Goal: Information Seeking & Learning: Learn about a topic

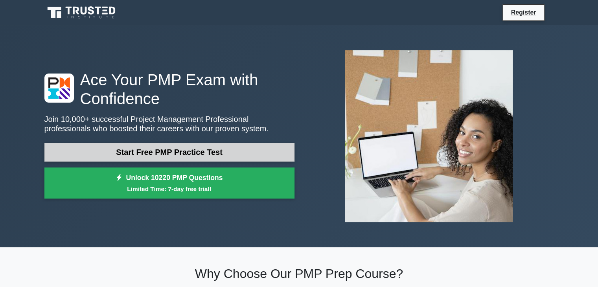
click at [259, 151] on link "Start Free PMP Practice Test" at bounding box center [169, 152] width 250 height 19
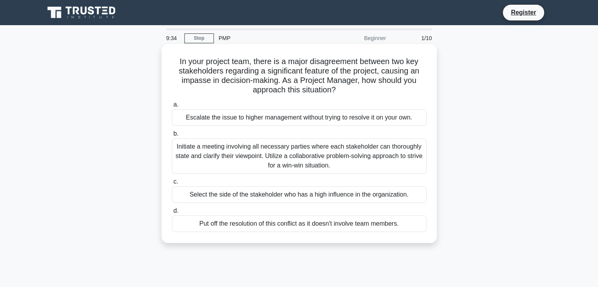
click at [307, 158] on div "Initiate a meeting involving all necessary parties where each stakeholder can t…" at bounding box center [299, 155] width 255 height 35
click at [172, 136] on input "b. Initiate a meeting involving all necessary parties where each stakeholder ca…" at bounding box center [172, 133] width 0 height 5
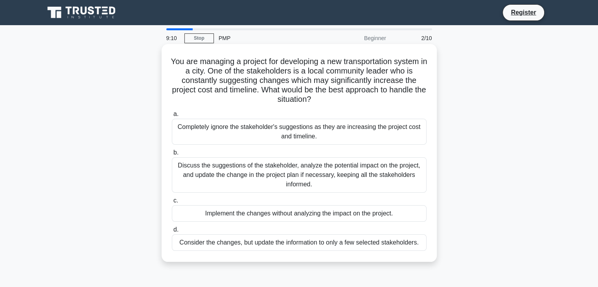
click at [233, 167] on div "Discuss the suggestions of the stakeholder, analyze the potential impact on the…" at bounding box center [299, 174] width 255 height 35
click at [172, 155] on input "b. Discuss the suggestions of the stakeholder, analyze the potential impact on …" at bounding box center [172, 152] width 0 height 5
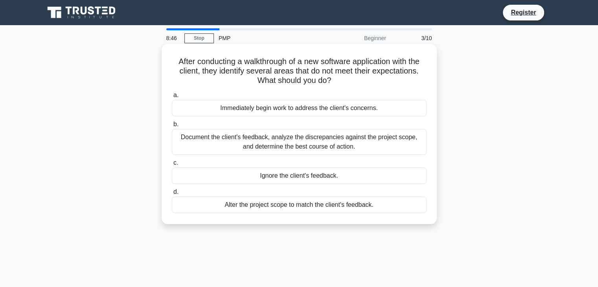
click at [211, 144] on div "Document the client's feedback, analyze the discrepancies against the project s…" at bounding box center [299, 142] width 255 height 26
click at [172, 127] on input "b. Document the client's feedback, analyze the discrepancies against the projec…" at bounding box center [172, 124] width 0 height 5
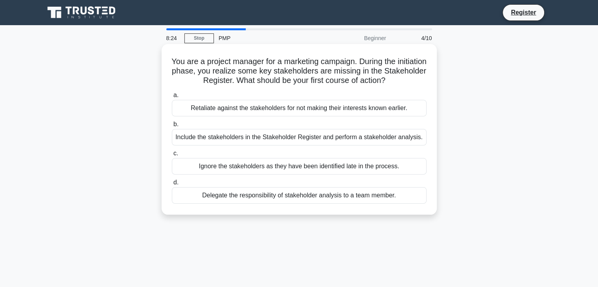
click at [258, 139] on div "Include the stakeholders in the Stakeholder Register and perform a stakeholder …" at bounding box center [299, 137] width 255 height 17
click at [172, 127] on input "b. Include the stakeholders in the Stakeholder Register and perform a stakehold…" at bounding box center [172, 124] width 0 height 5
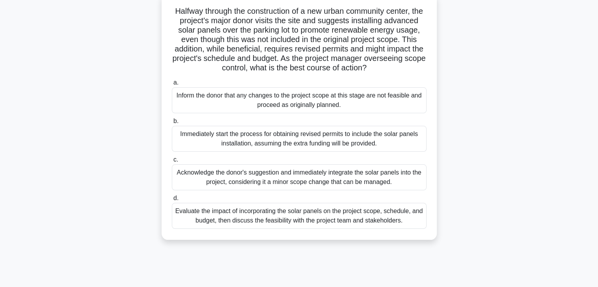
scroll to position [47, 0]
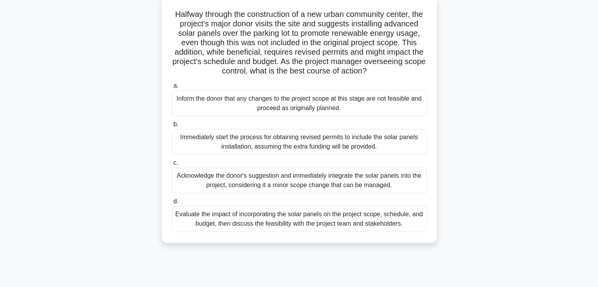
click at [231, 104] on div "Inform the donor that any changes to the project scope at this stage are not fe…" at bounding box center [299, 103] width 255 height 26
click at [172, 88] on input "a. Inform the donor that any changes to the project scope at this stage are not…" at bounding box center [172, 85] width 0 height 5
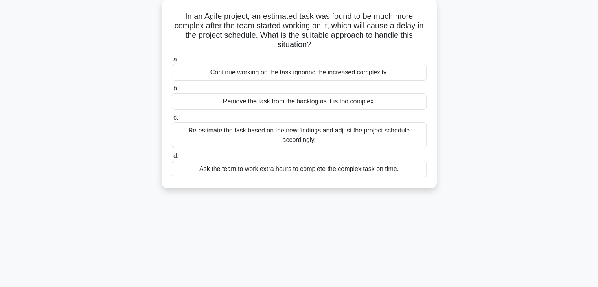
scroll to position [0, 0]
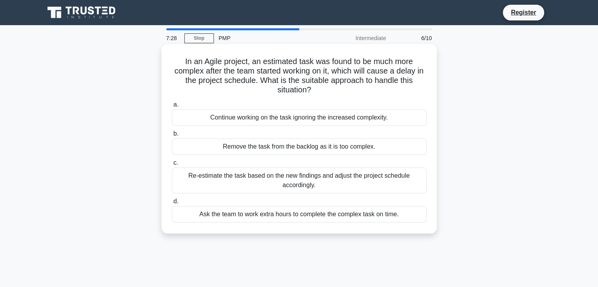
click at [271, 183] on div "Re-estimate the task based on the new findings and adjust the project schedule …" at bounding box center [299, 180] width 255 height 26
click at [172, 165] on input "c. Re-estimate the task based on the new findings and adjust the project schedu…" at bounding box center [172, 162] width 0 height 5
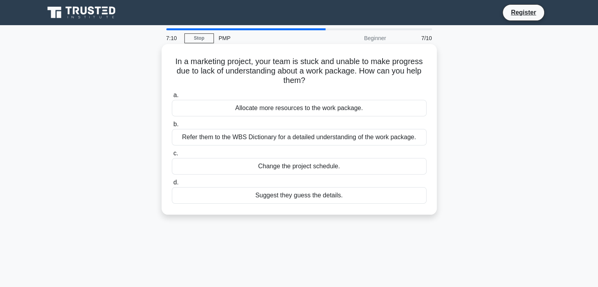
click at [192, 132] on div "Refer them to the WBS Dictionary for a detailed understanding of the work packa…" at bounding box center [299, 137] width 255 height 17
click at [172, 127] on input "b. Refer them to the WBS Dictionary for a detailed understanding of the work pa…" at bounding box center [172, 124] width 0 height 5
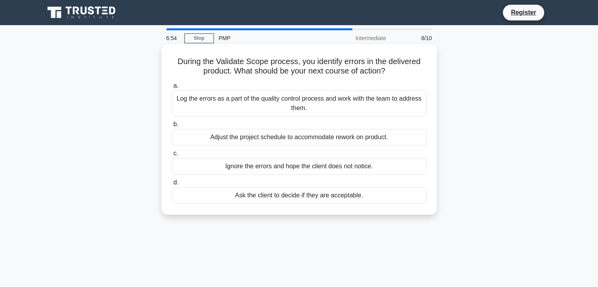
click at [258, 96] on div "Log the errors as a part of the quality control process and work with the team …" at bounding box center [299, 103] width 255 height 26
click at [172, 88] on input "a. Log the errors as a part of the quality control process and work with the te…" at bounding box center [172, 85] width 0 height 5
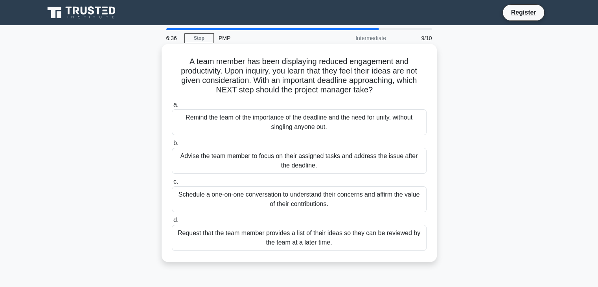
click at [318, 197] on div "Schedule a one-on-one conversation to understand their concerns and affirm the …" at bounding box center [299, 199] width 255 height 26
click at [172, 184] on input "c. Schedule a one-on-one conversation to understand their concerns and affirm t…" at bounding box center [172, 181] width 0 height 5
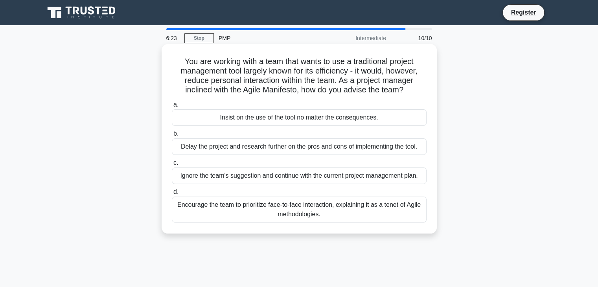
click at [281, 140] on div "Delay the project and research further on the pros and cons of implementing the…" at bounding box center [299, 146] width 255 height 17
click at [172, 136] on input "b. Delay the project and research further on the pros and cons of implementing …" at bounding box center [172, 133] width 0 height 5
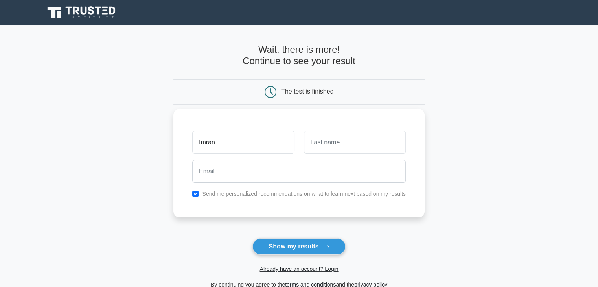
type input "Imran"
click at [311, 143] on input "text" at bounding box center [355, 142] width 102 height 23
type input "[PERSON_NAME]"
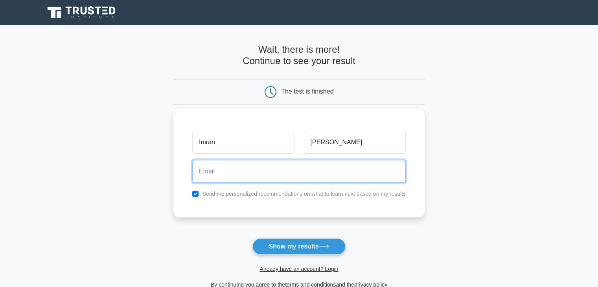
click at [303, 167] on input "email" at bounding box center [298, 171] width 213 height 23
type input "osmanimran224@gmail.com"
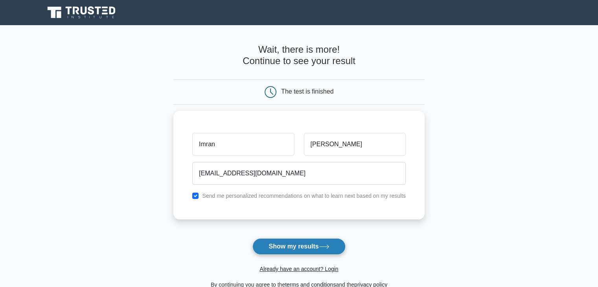
click at [325, 249] on button "Show my results" at bounding box center [298, 246] width 93 height 17
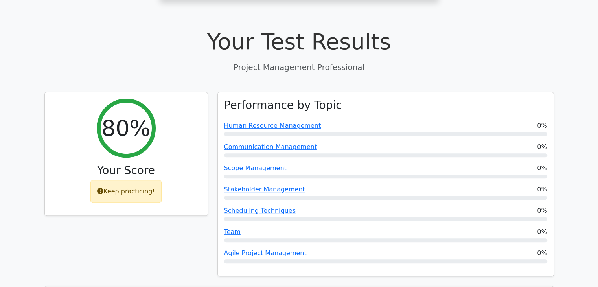
scroll to position [236, 0]
